Goal: Communication & Community: Answer question/provide support

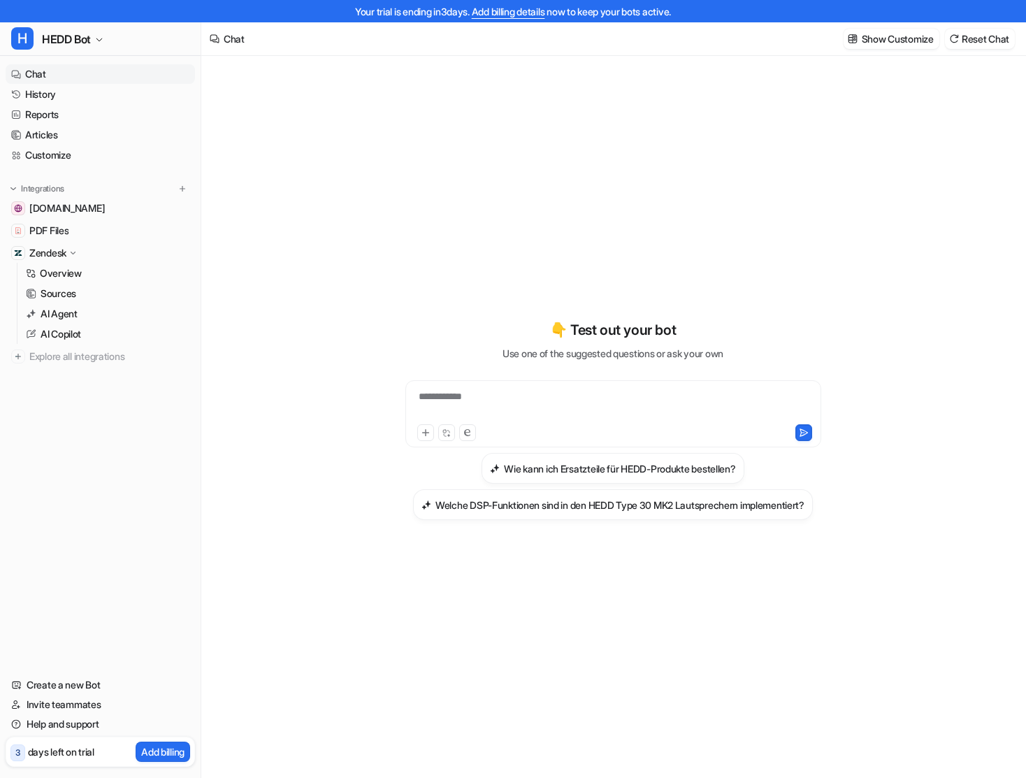
click at [467, 390] on div "**********" at bounding box center [613, 405] width 409 height 32
paste div
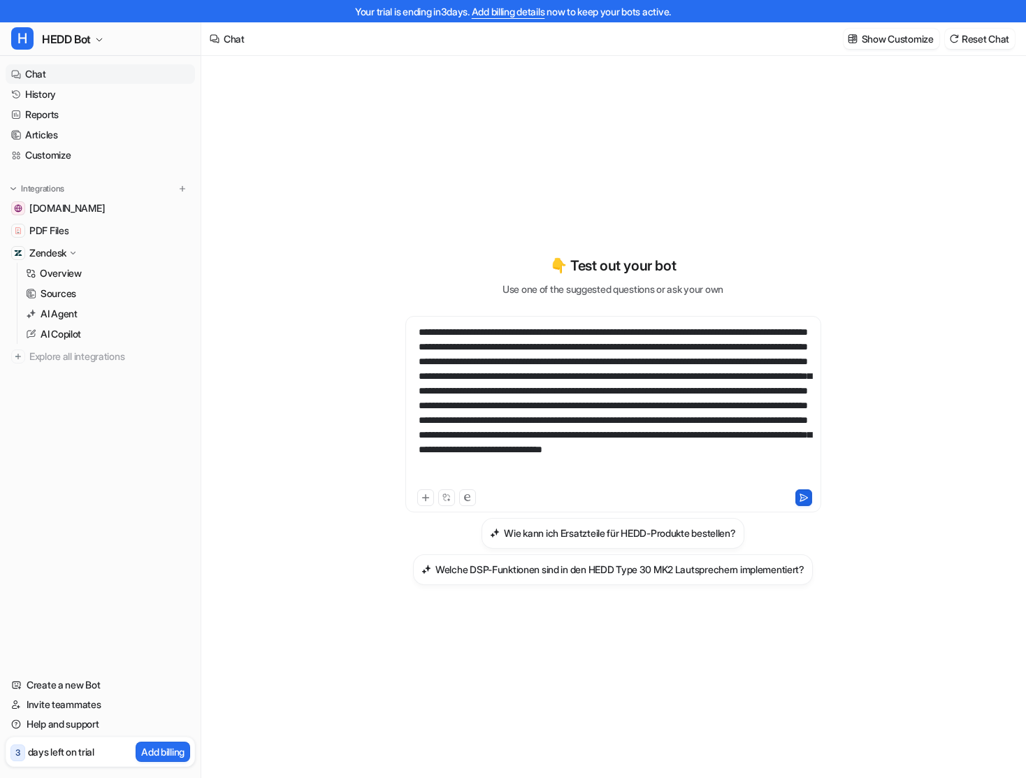
click at [801, 498] on icon at bounding box center [804, 496] width 8 height 7
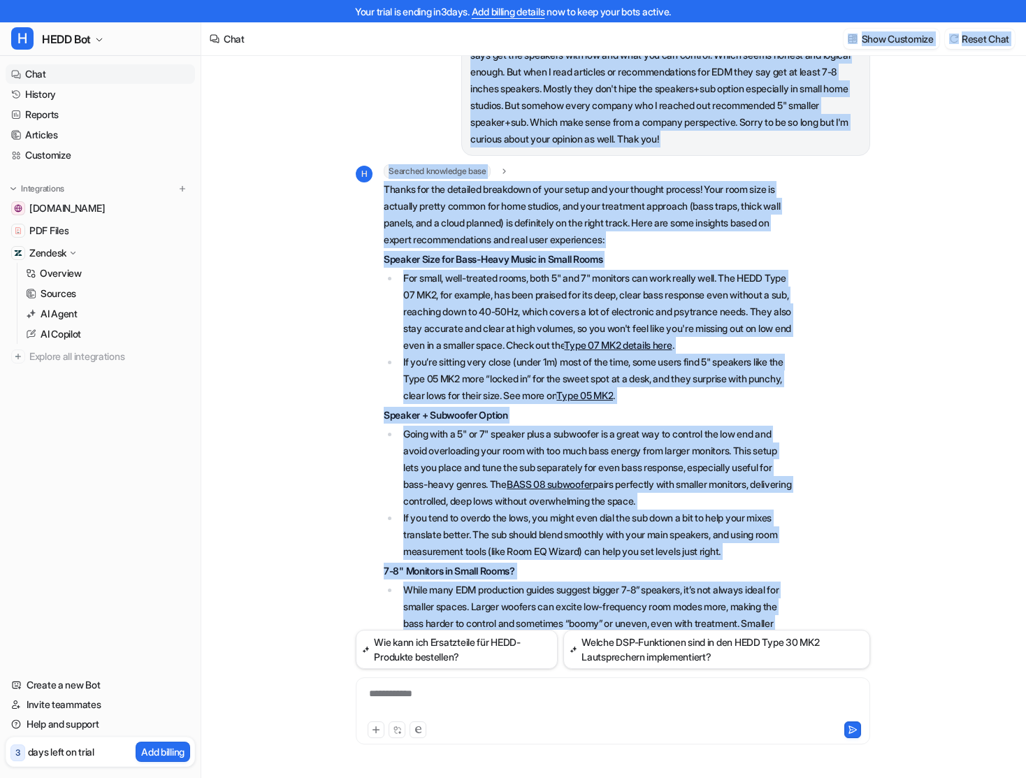
scroll to position [80, 0]
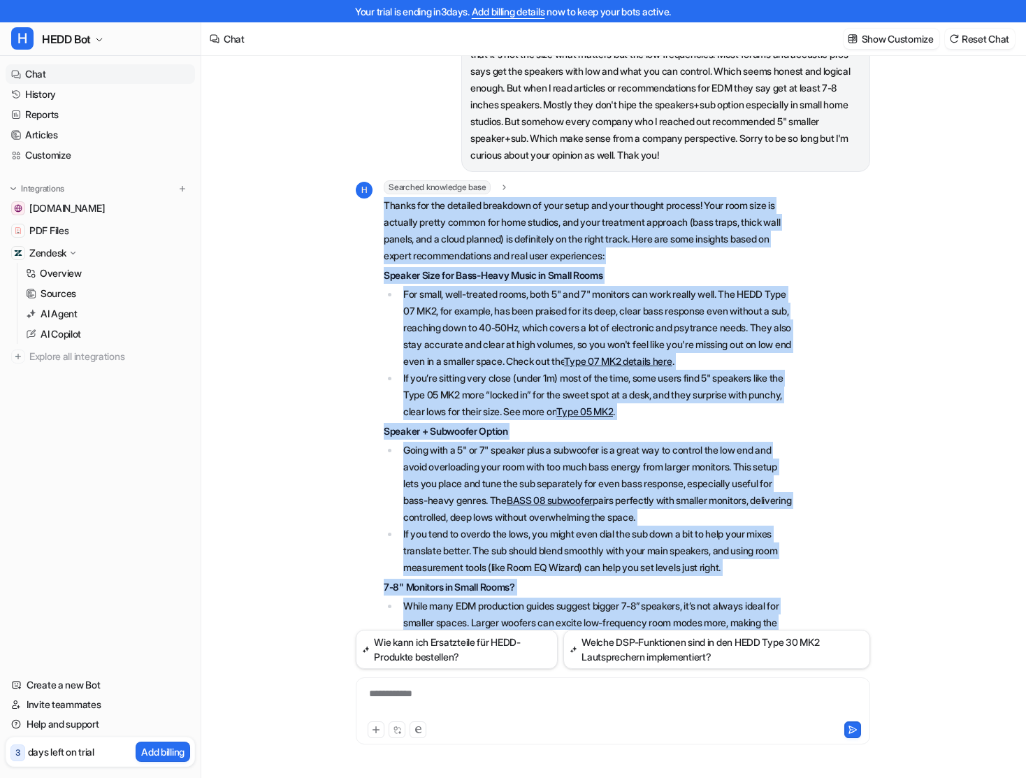
drag, startPoint x: 428, startPoint y: 582, endPoint x: 382, endPoint y: 227, distance: 358.1
click at [382, 227] on div "H Searched knowledge base search_queries : "studio monitor size for home studio…" at bounding box center [574, 538] width 437 height 717
copy span "Loremi dol sit ametcons adipiscin el sedd eiusm tem inci utlabor etdolor! Magn …"
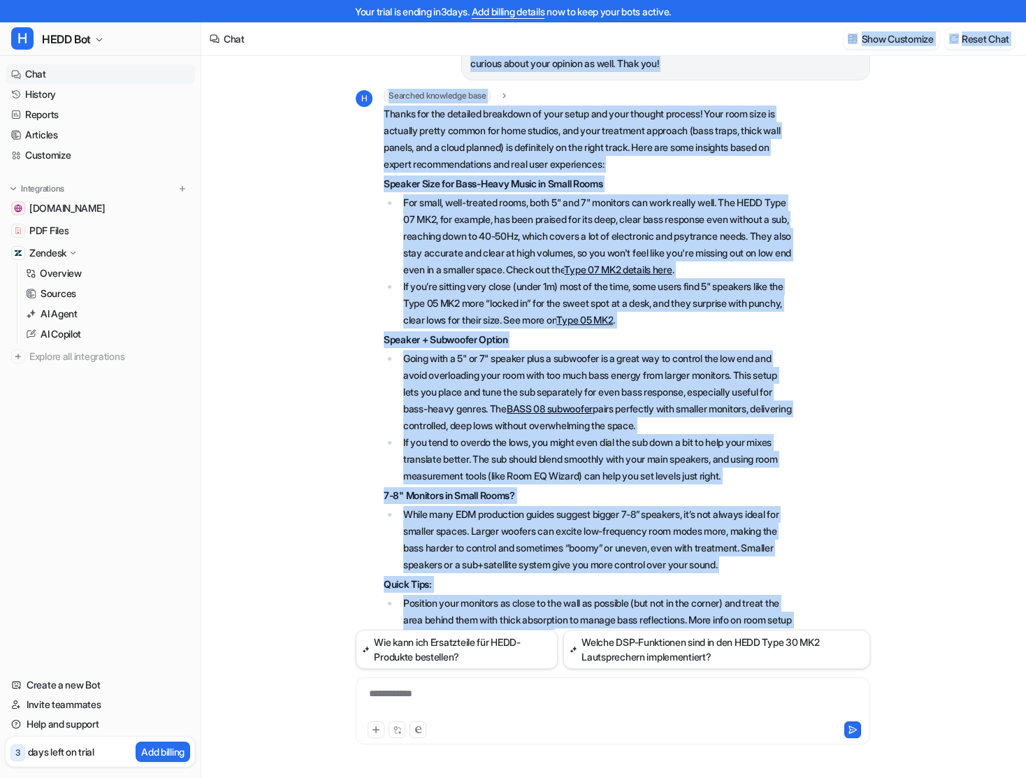
scroll to position [65, 0]
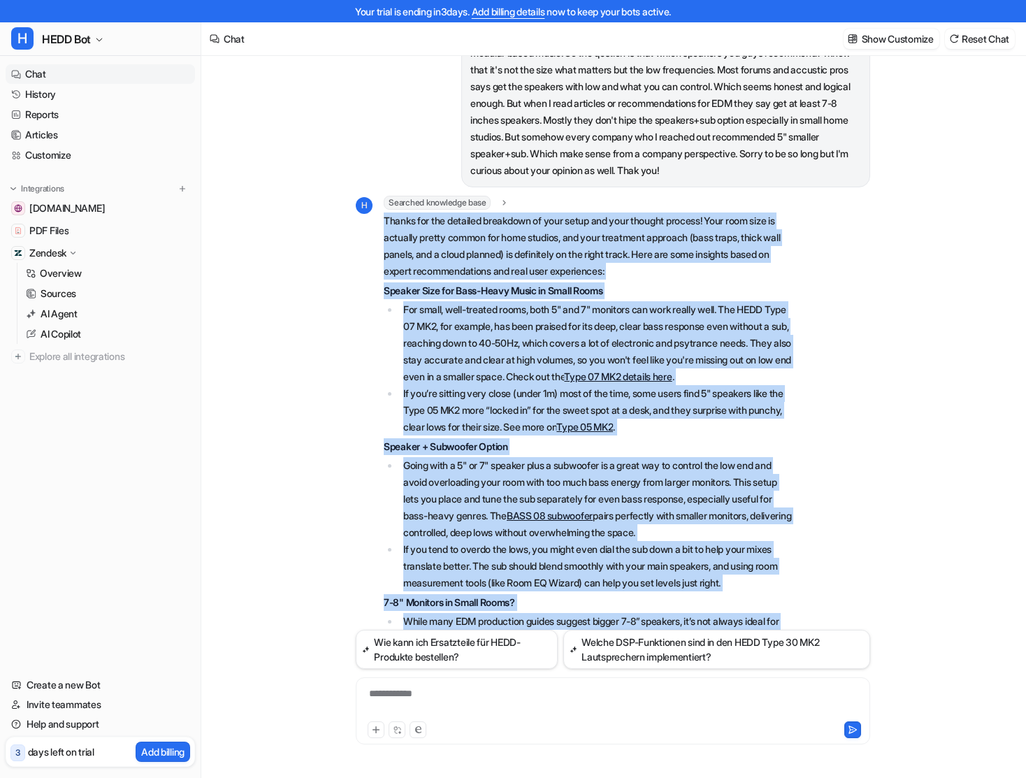
drag, startPoint x: 419, startPoint y: 579, endPoint x: 378, endPoint y: 243, distance: 337.9
click at [378, 243] on div "H Searched knowledge base search_queries : "studio monitor size for home studio…" at bounding box center [574, 554] width 437 height 717
copy span "Loremi dol sit ametcons adipiscin el sedd eiusm tem inci utlabor etdolor! Magn …"
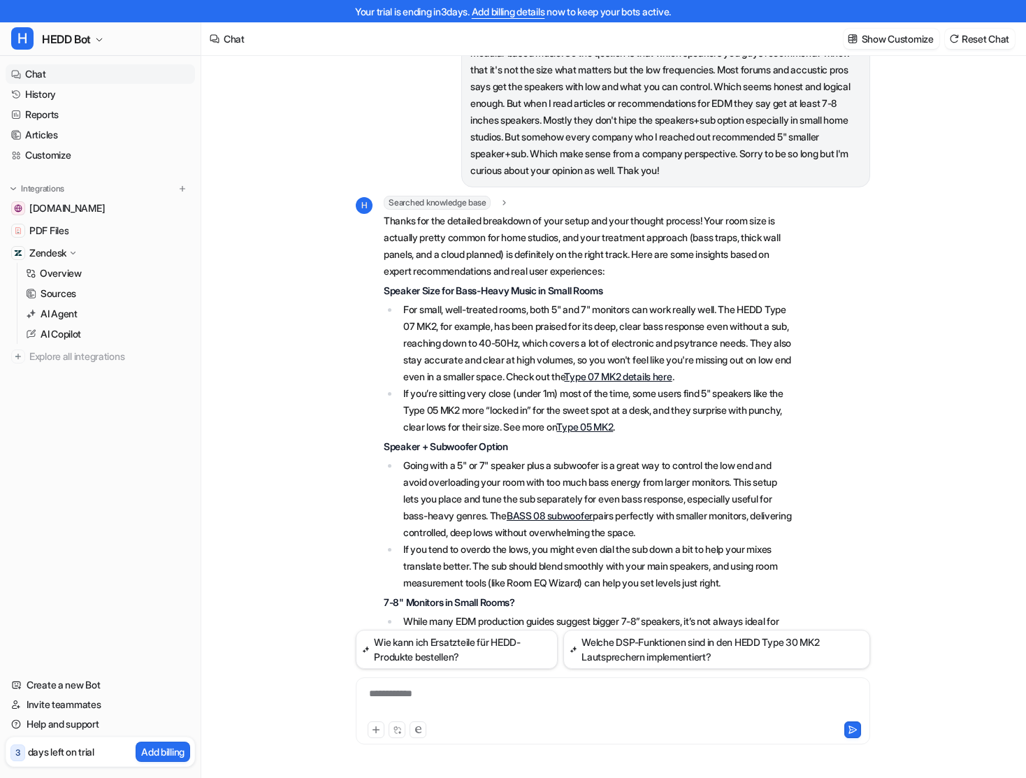
scroll to position [66, 0]
click at [449, 692] on div at bounding box center [612, 702] width 507 height 32
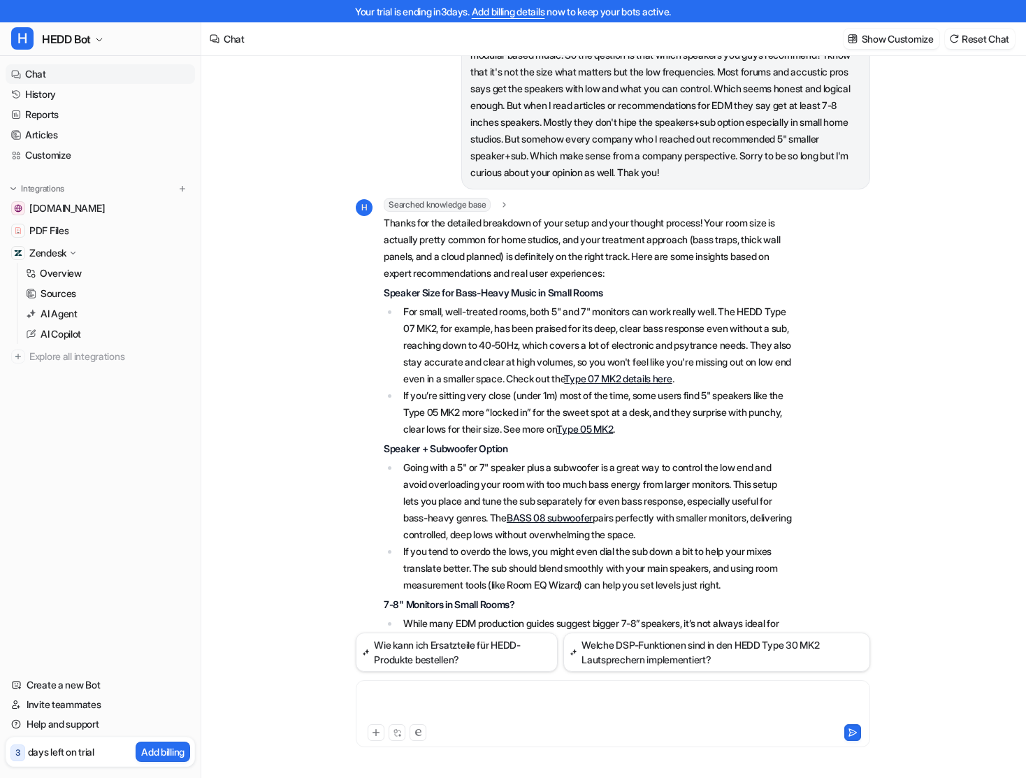
paste div
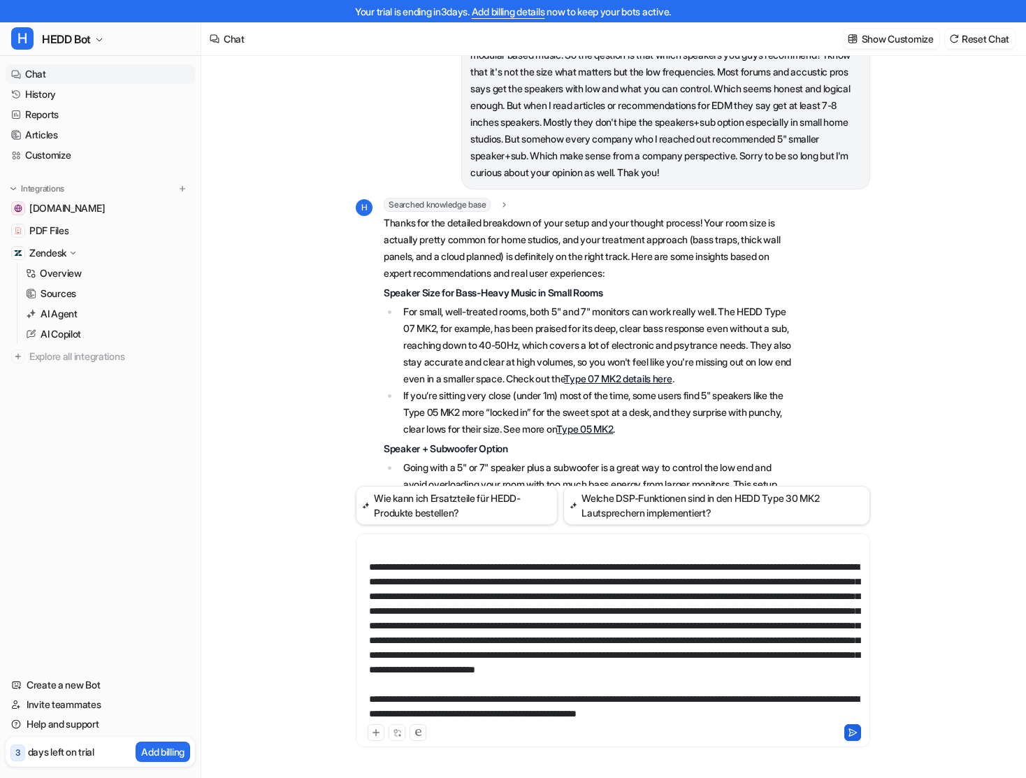
click at [854, 732] on icon at bounding box center [853, 733] width 10 height 10
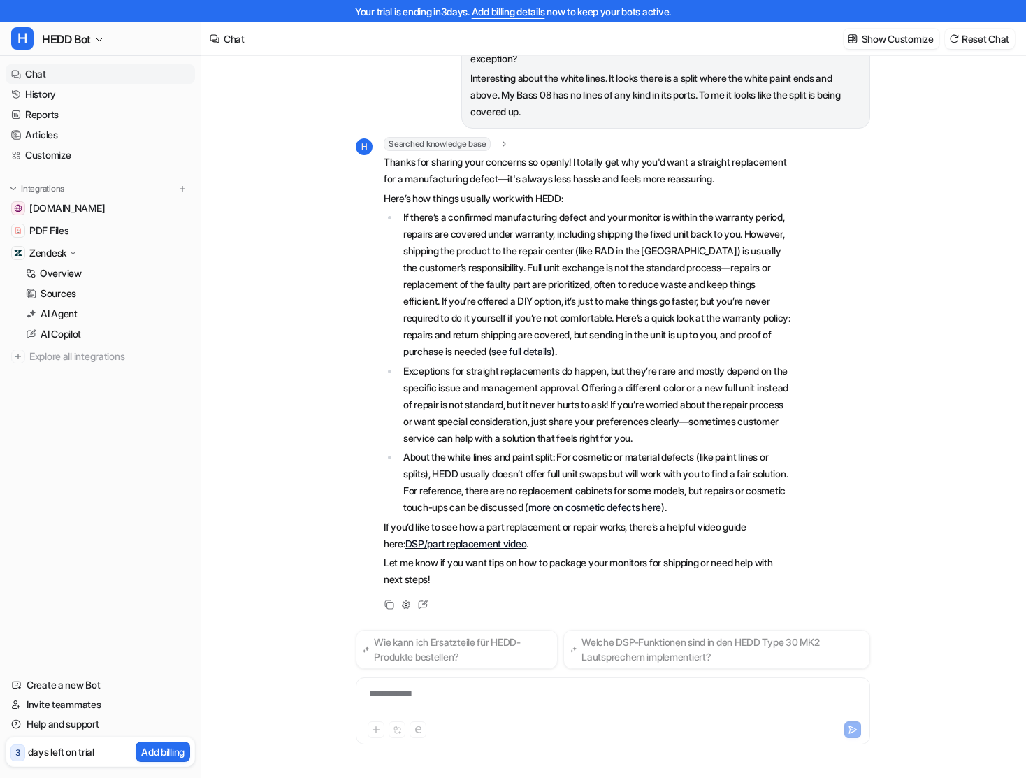
scroll to position [1237, 0]
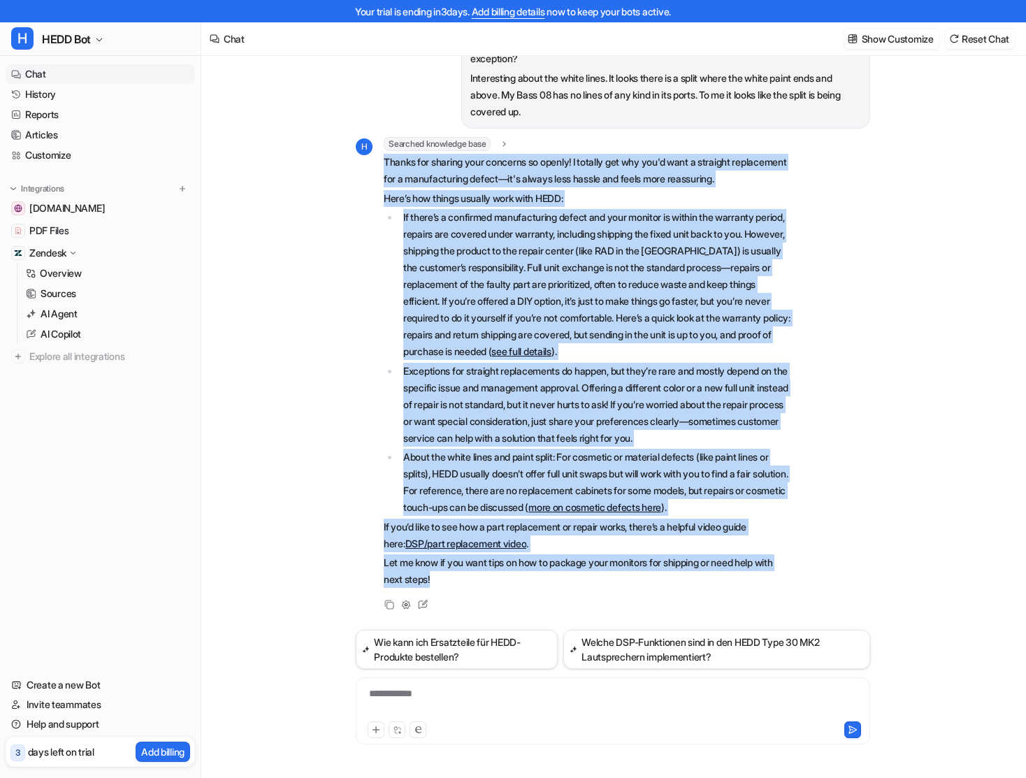
drag, startPoint x: 384, startPoint y: 164, endPoint x: 524, endPoint y: 584, distance: 442.1
click at [524, 584] on span "Thanks for sharing your concerns so openly! I totally get why you'd want a stra…" at bounding box center [588, 371] width 409 height 434
copy span "Loremi dol sitamet cons adipisci el seddoe! T incidid utl etd mag'a enim a mini…"
